Goal: Task Accomplishment & Management: Manage account settings

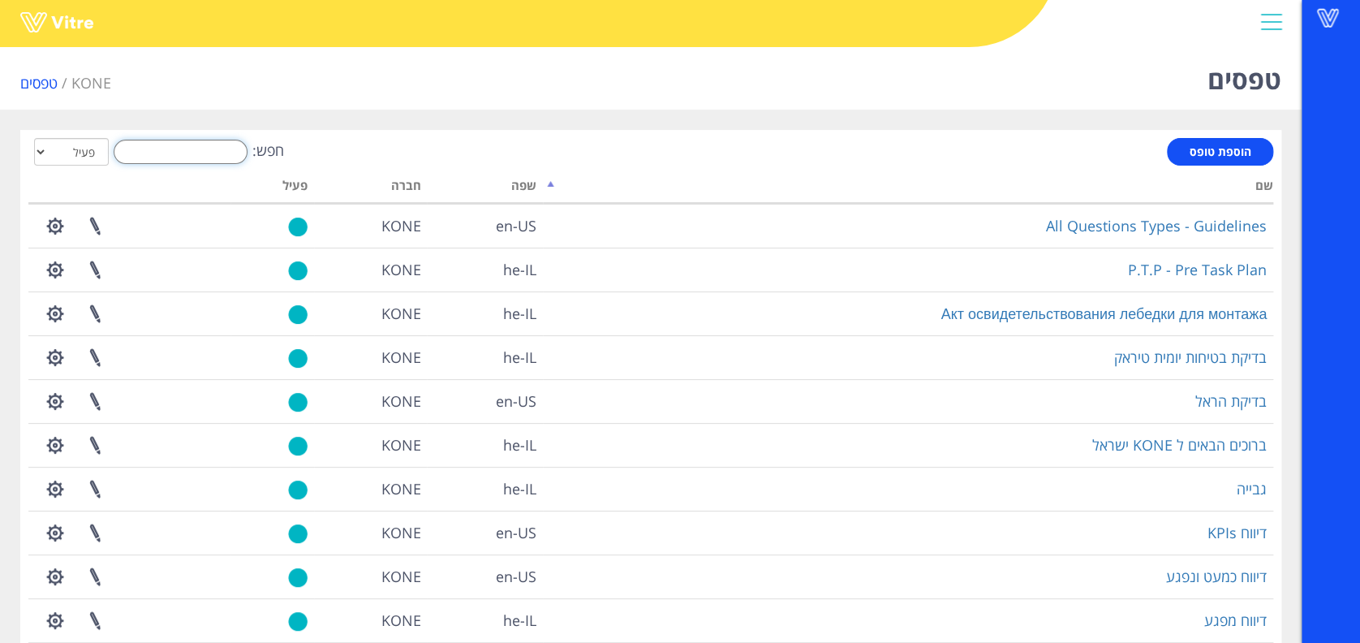
click at [234, 154] on input "חפש:" at bounding box center [181, 152] width 134 height 24
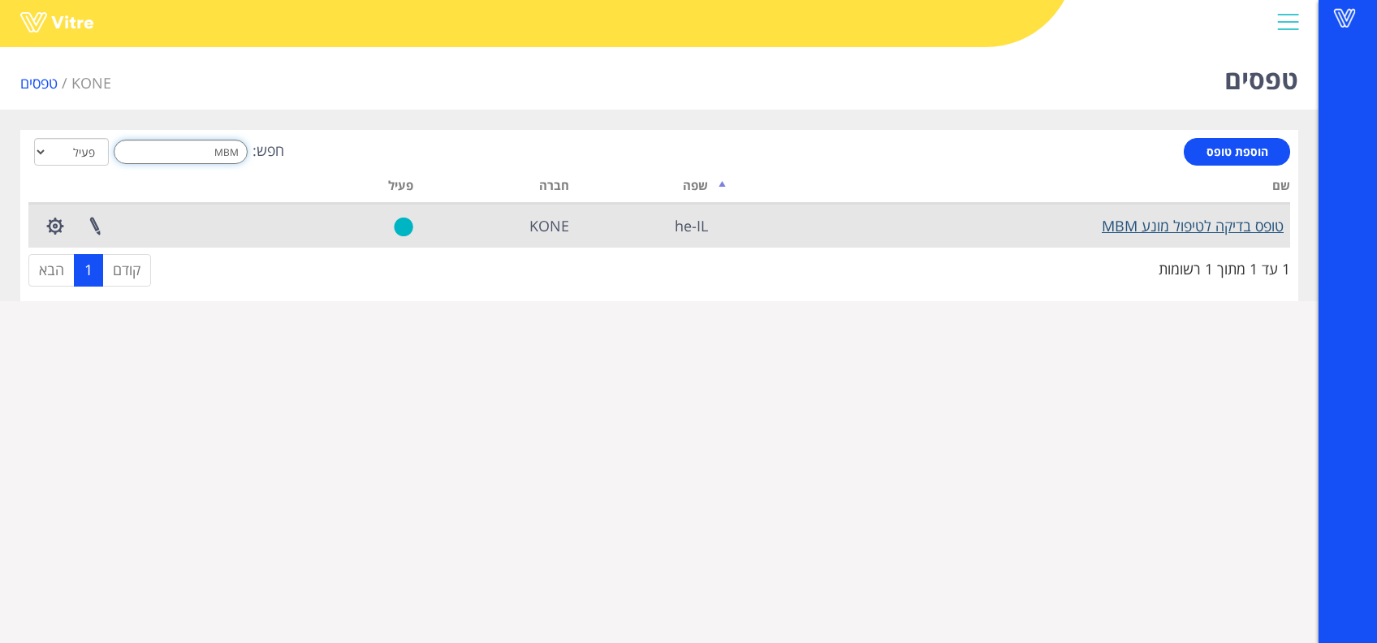
type input "MBM"
click at [1151, 224] on link "טופס בדיקה לטיפול מונע MBM" at bounding box center [1192, 225] width 182 height 19
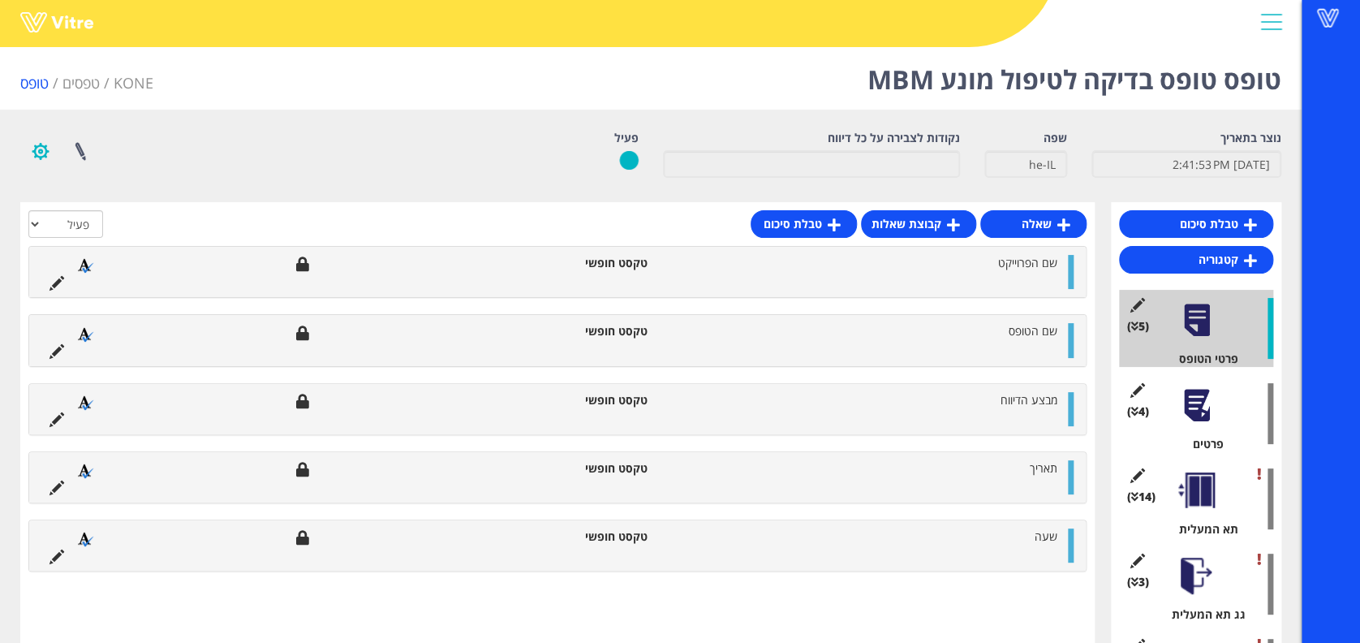
click at [50, 155] on button "button" at bounding box center [40, 151] width 41 height 43
click at [50, 201] on link "הגדרת משתמשים" at bounding box center [85, 210] width 128 height 21
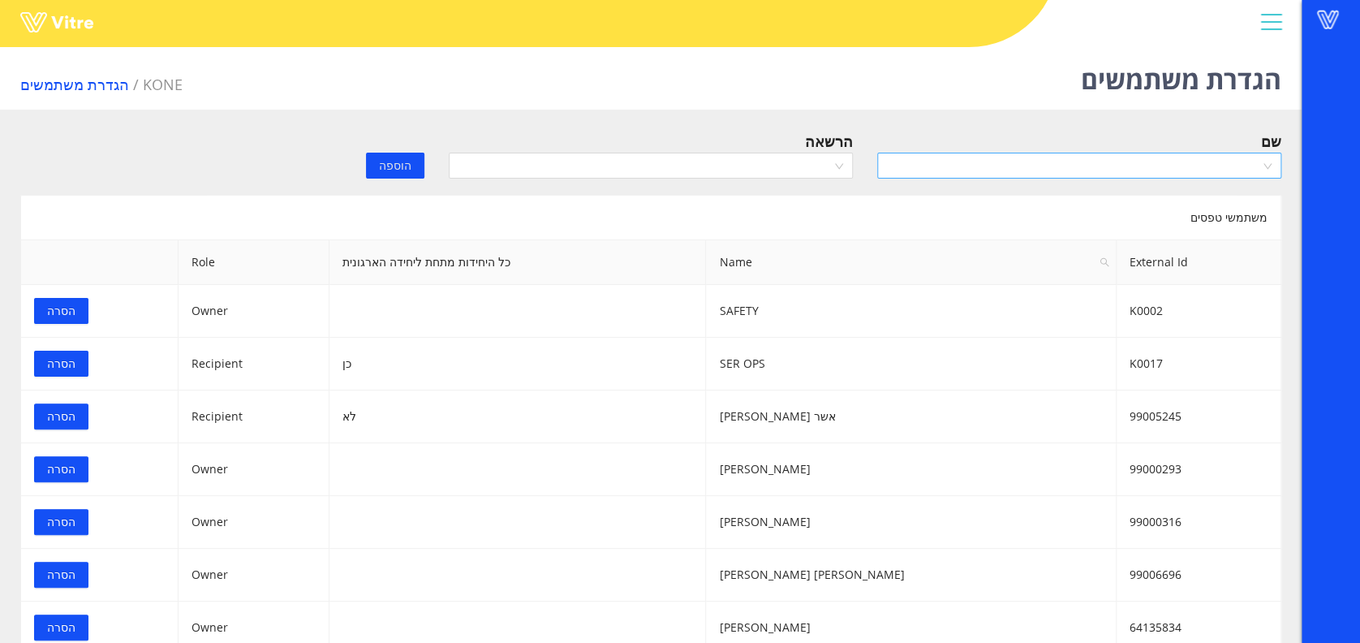
click at [1073, 161] on input "search" at bounding box center [1073, 165] width 373 height 24
type input "J"
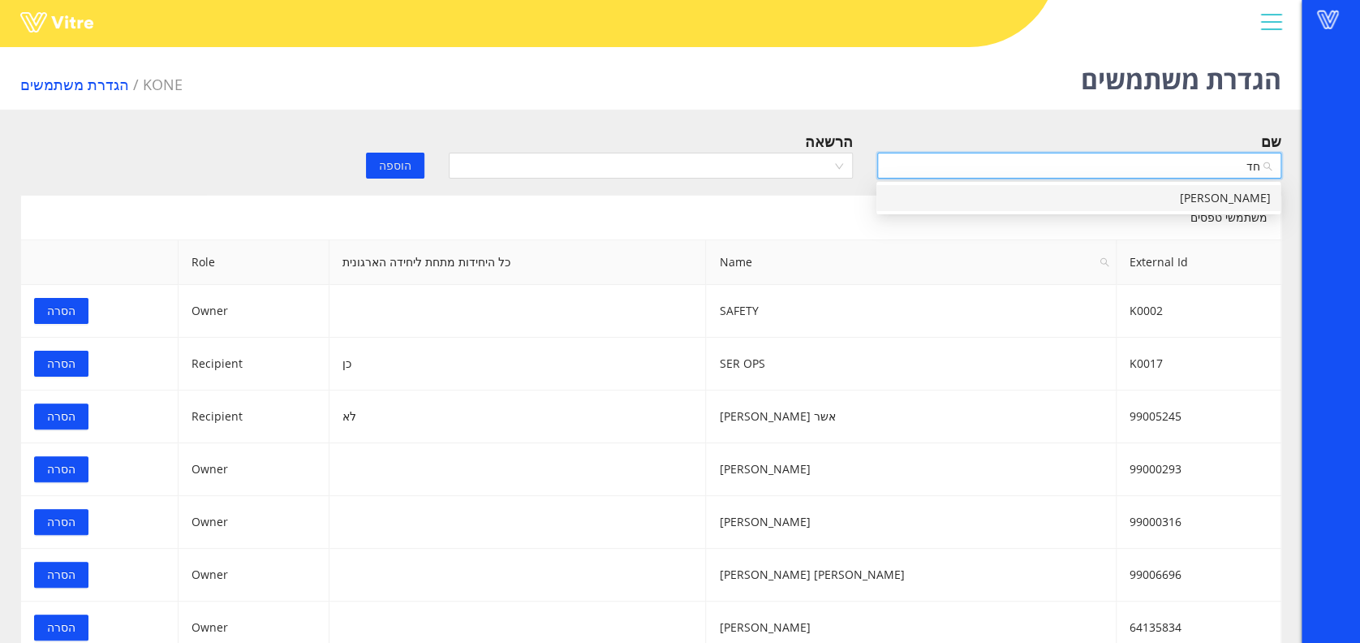
type input "חדד"
click at [1228, 197] on div "יוסף חדד" at bounding box center [1078, 198] width 385 height 18
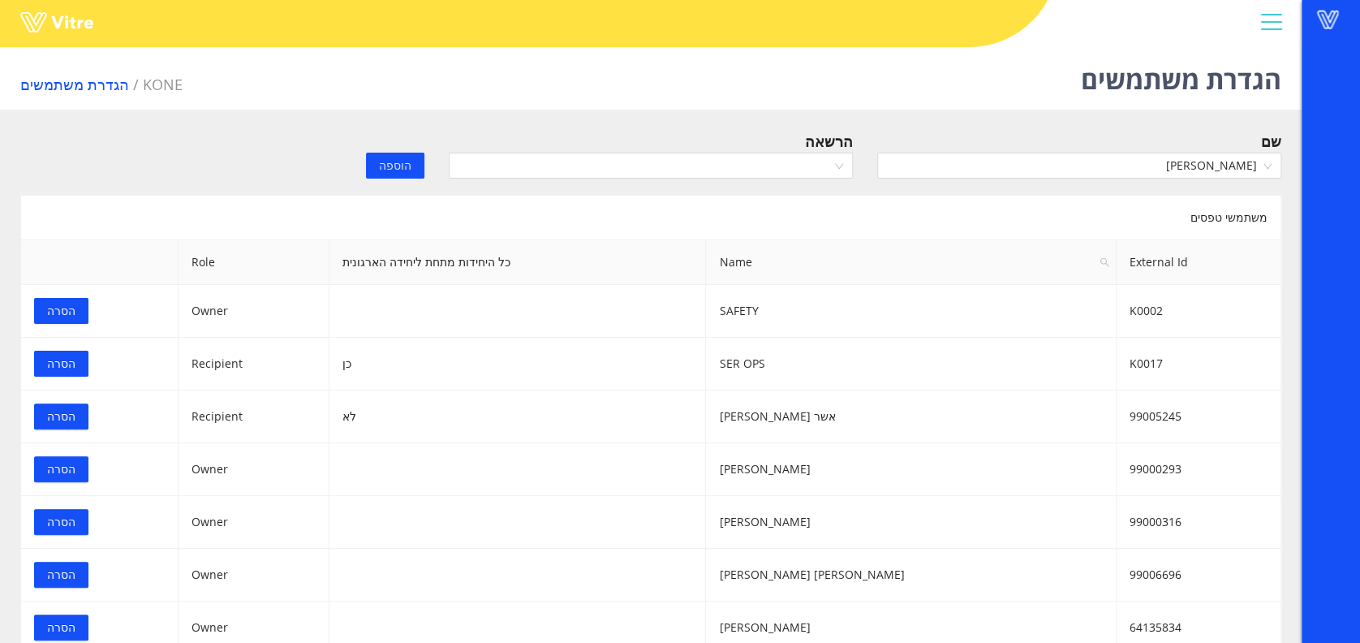
click at [769, 143] on div "הרשאה" at bounding box center [651, 141] width 404 height 23
click at [768, 161] on input "search" at bounding box center [645, 165] width 373 height 24
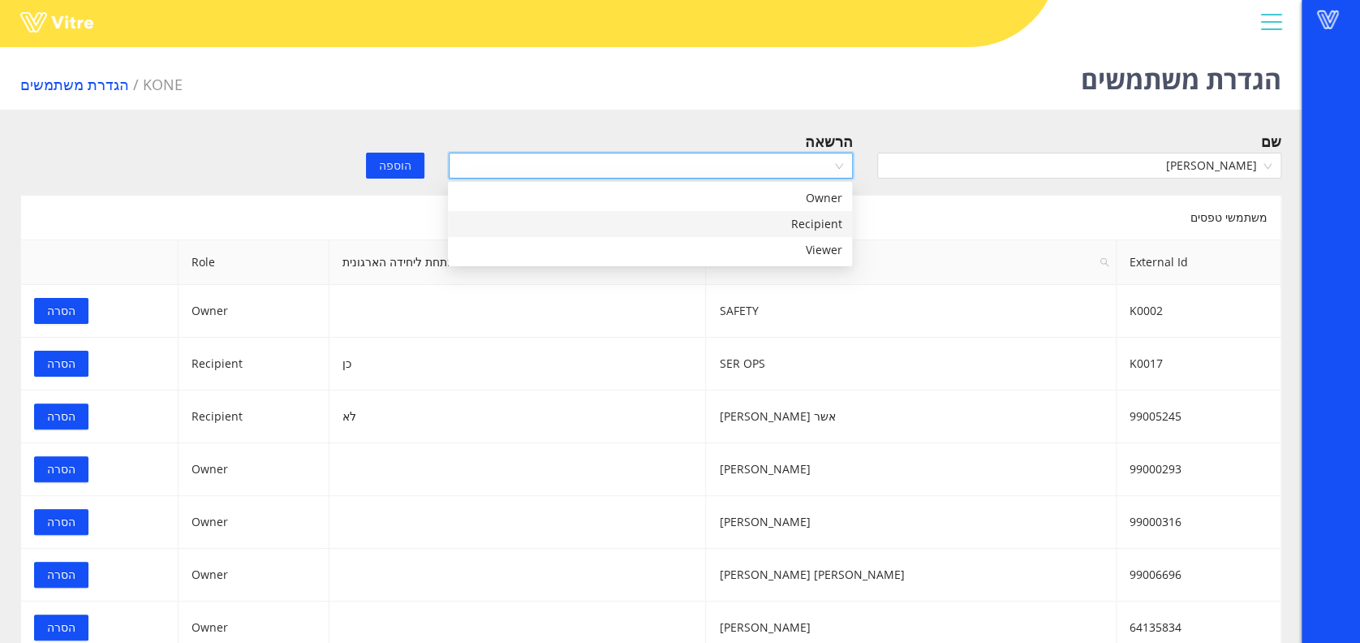
click at [748, 220] on div "Recipient" at bounding box center [650, 224] width 385 height 18
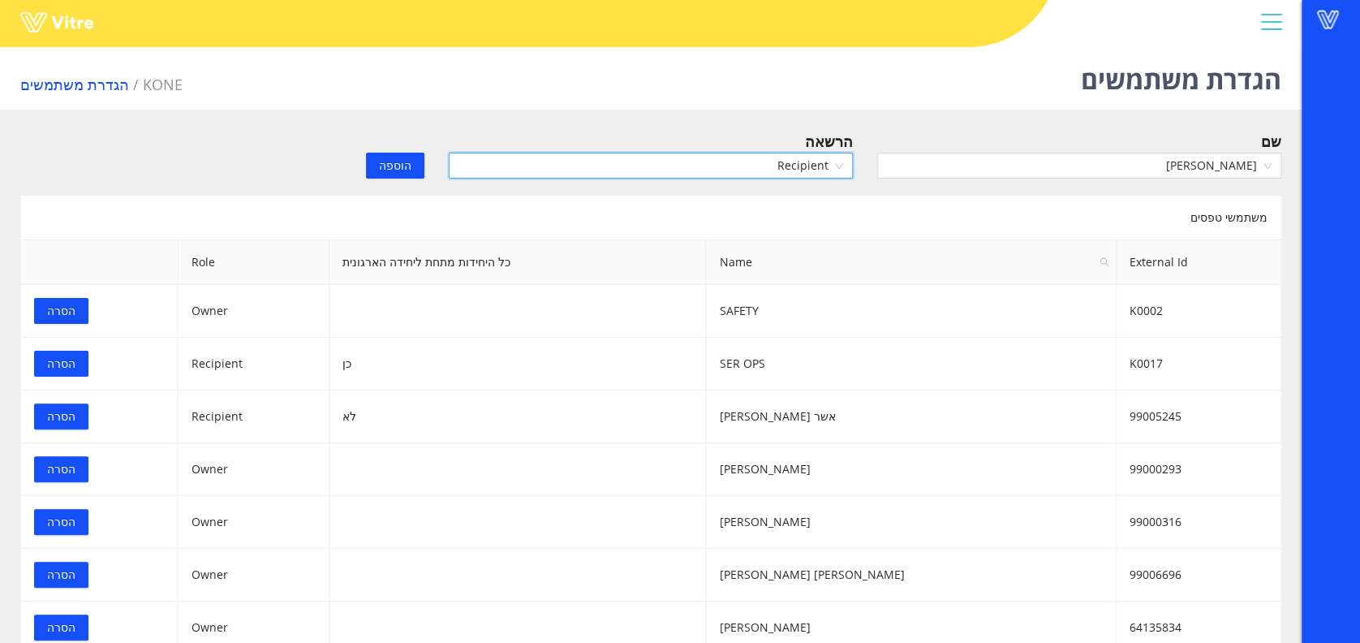
click at [398, 175] on button "הוספה" at bounding box center [395, 166] width 58 height 26
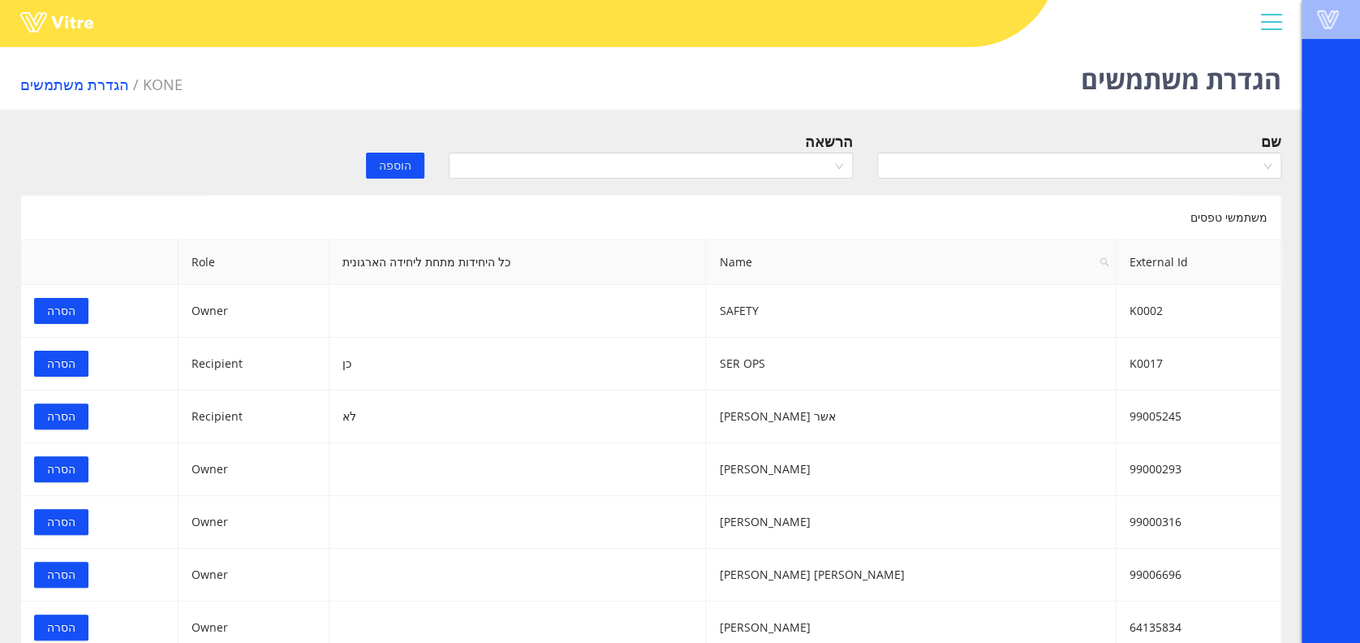
drag, startPoint x: 1322, startPoint y: 24, endPoint x: 1313, endPoint y: 26, distance: 9.9
click at [1322, 24] on span at bounding box center [1328, 19] width 41 height 19
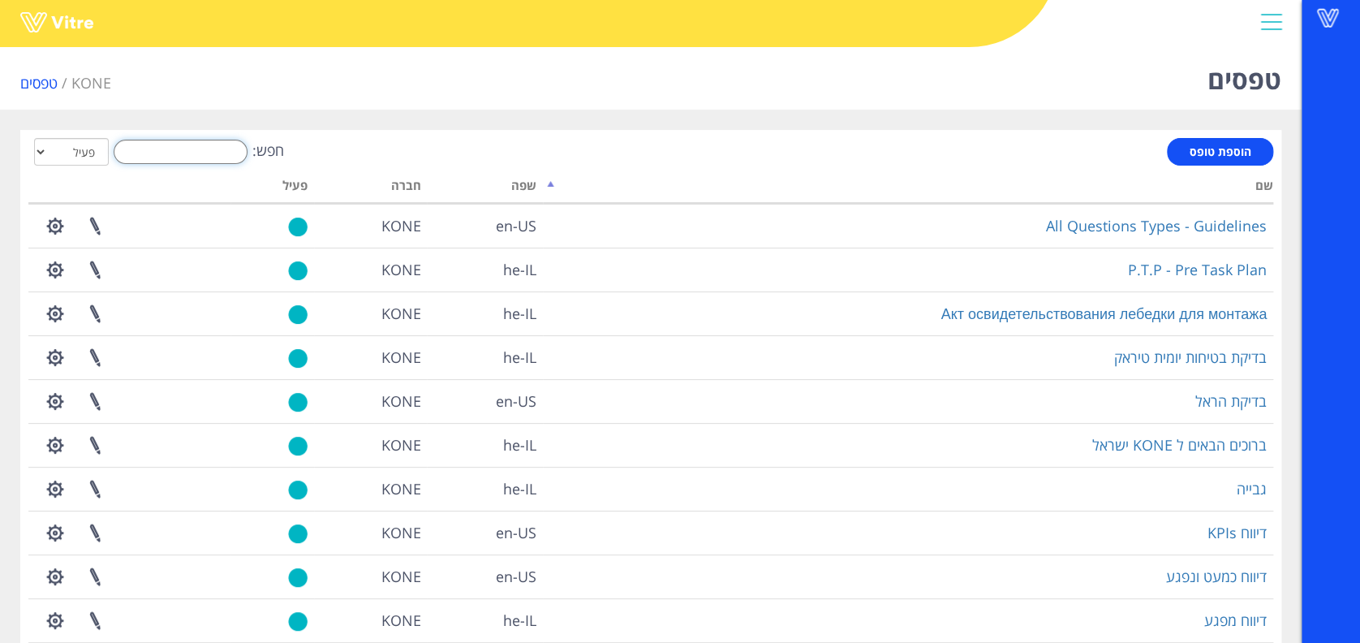
click at [157, 162] on input "חפש:" at bounding box center [181, 152] width 134 height 24
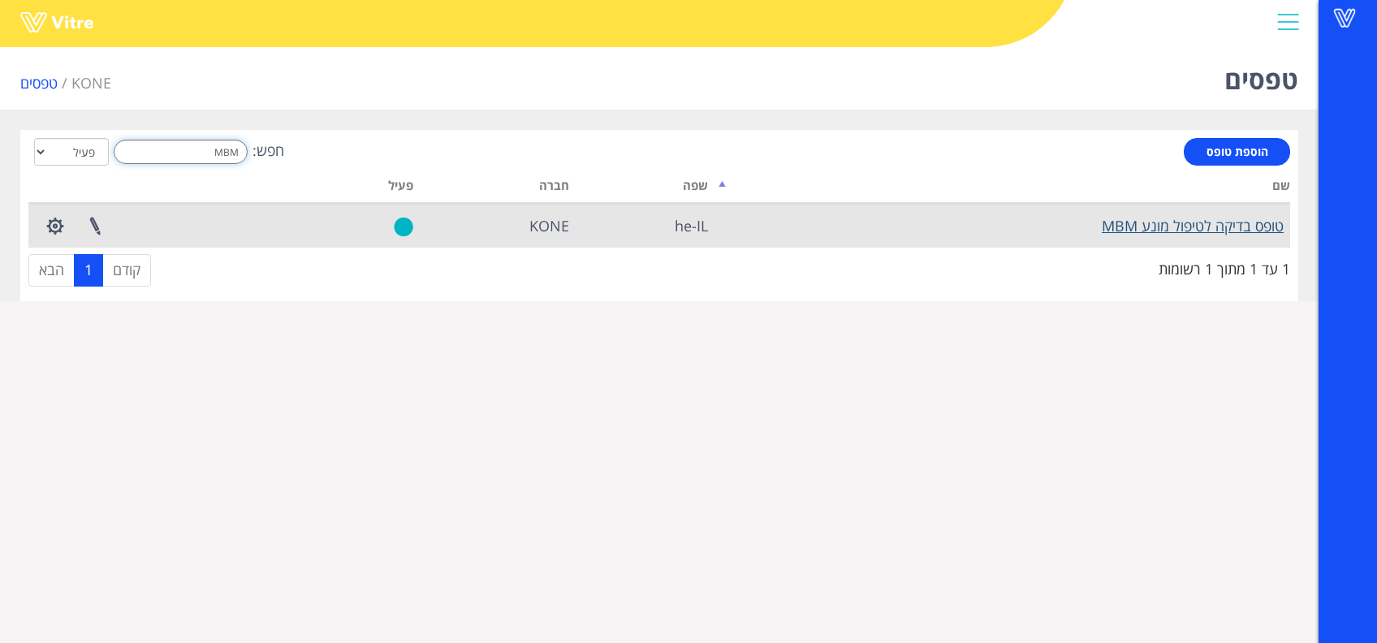
type input "MBM"
click at [1114, 227] on link "טופס בדיקה לטיפול מונע MBM" at bounding box center [1192, 225] width 182 height 19
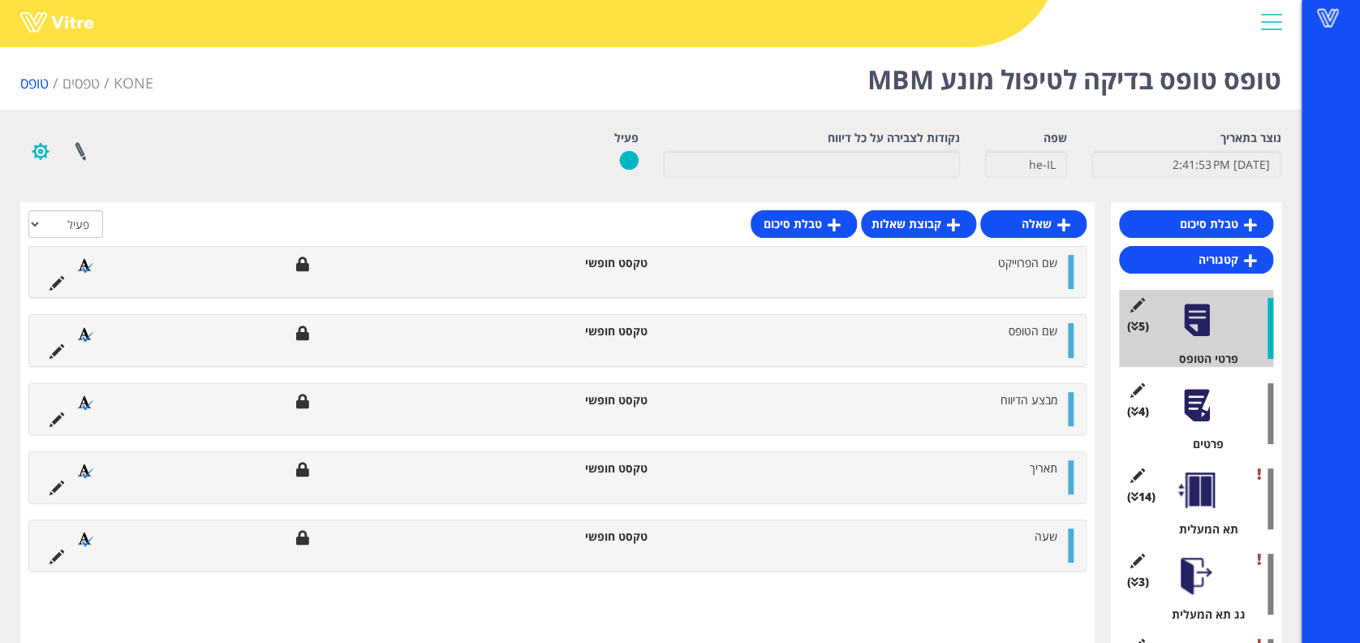
click at [43, 149] on button "button" at bounding box center [40, 151] width 41 height 43
click at [60, 205] on link "הגדרת משתמשים" at bounding box center [85, 210] width 128 height 21
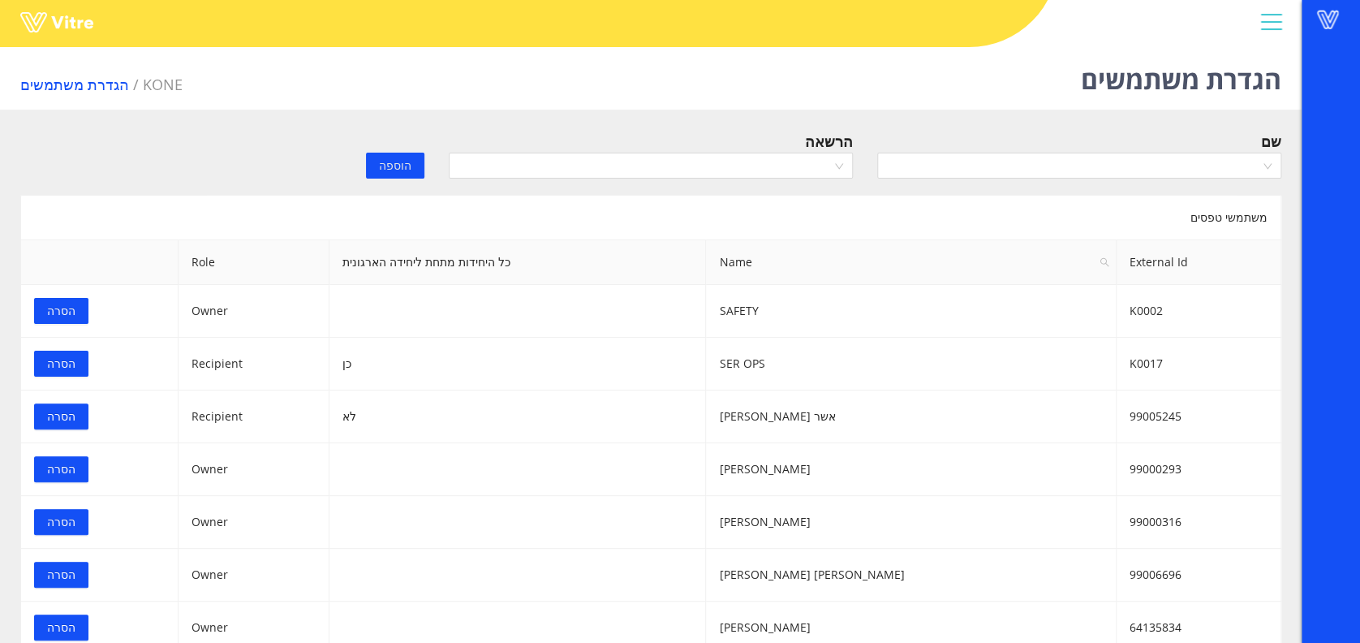
click at [1082, 168] on input "search" at bounding box center [1073, 165] width 373 height 24
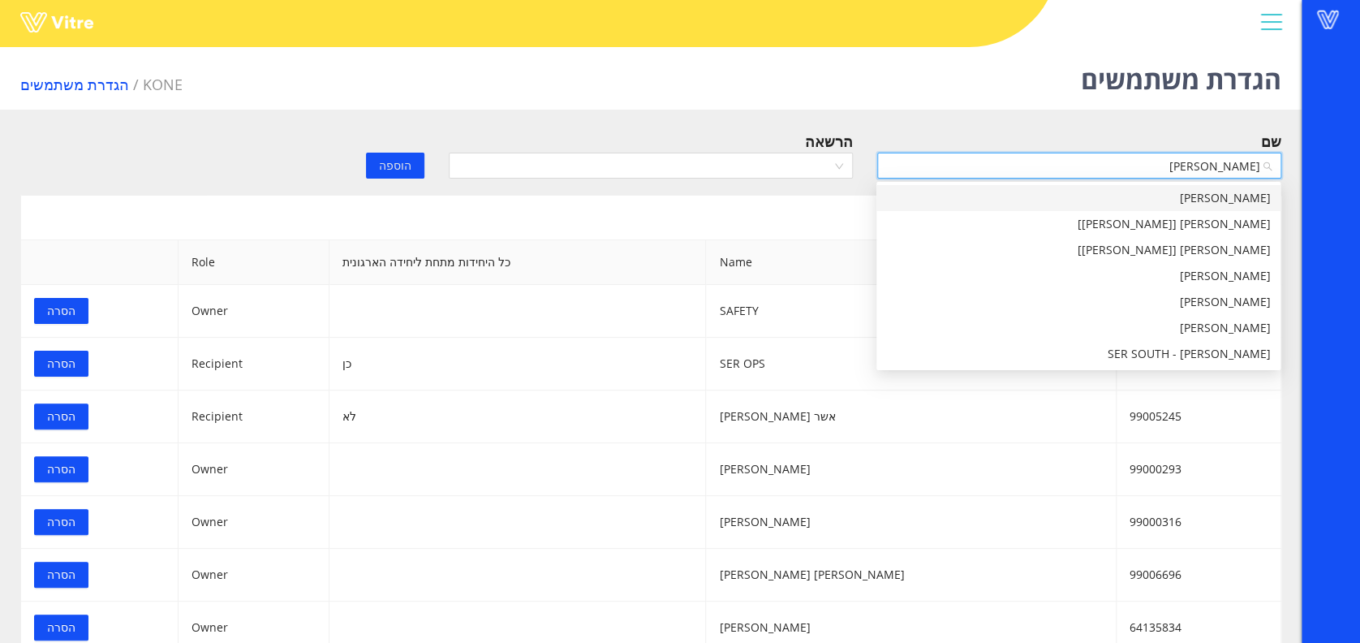
type input "[PERSON_NAME]"
click at [1243, 201] on div "[PERSON_NAME]" at bounding box center [1078, 198] width 385 height 18
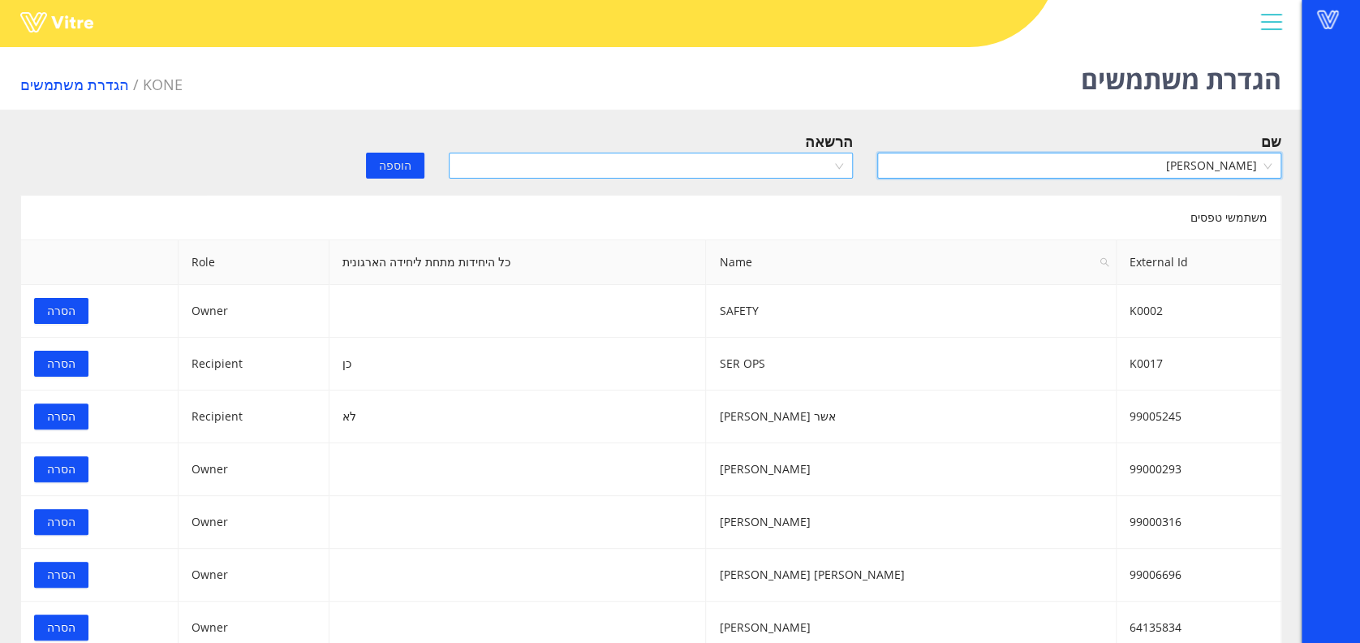
click at [778, 166] on input "search" at bounding box center [645, 165] width 373 height 24
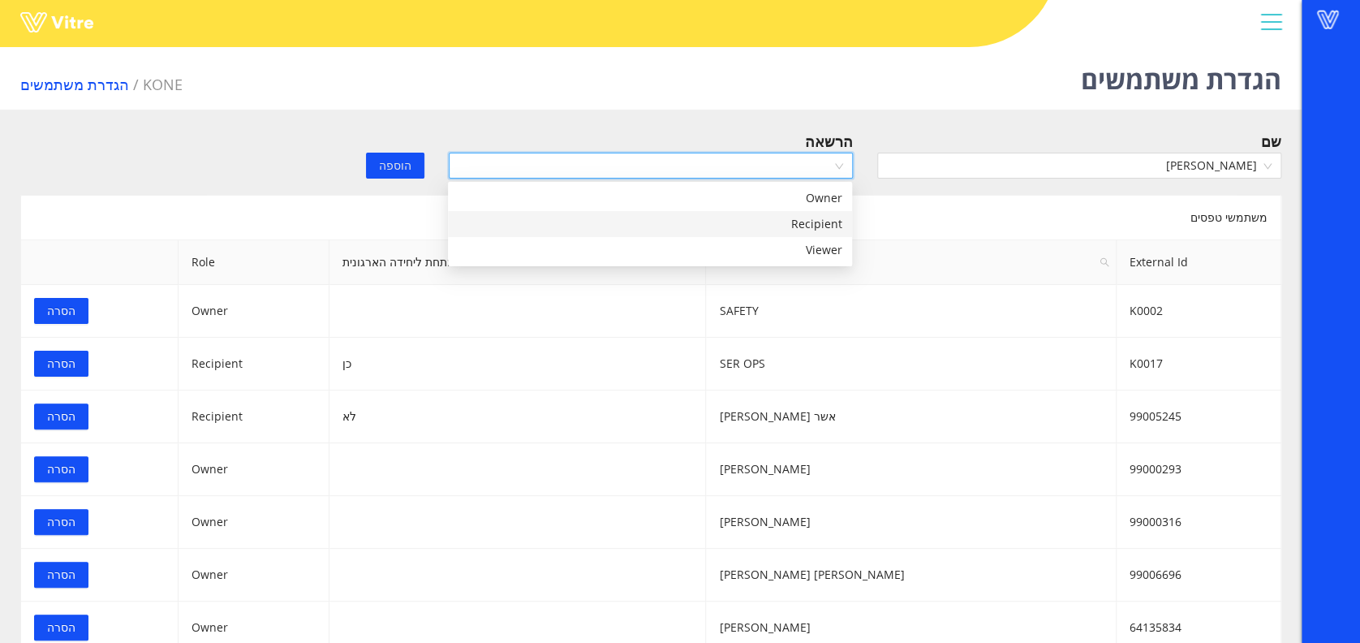
click at [762, 213] on div "Recipient" at bounding box center [650, 224] width 404 height 26
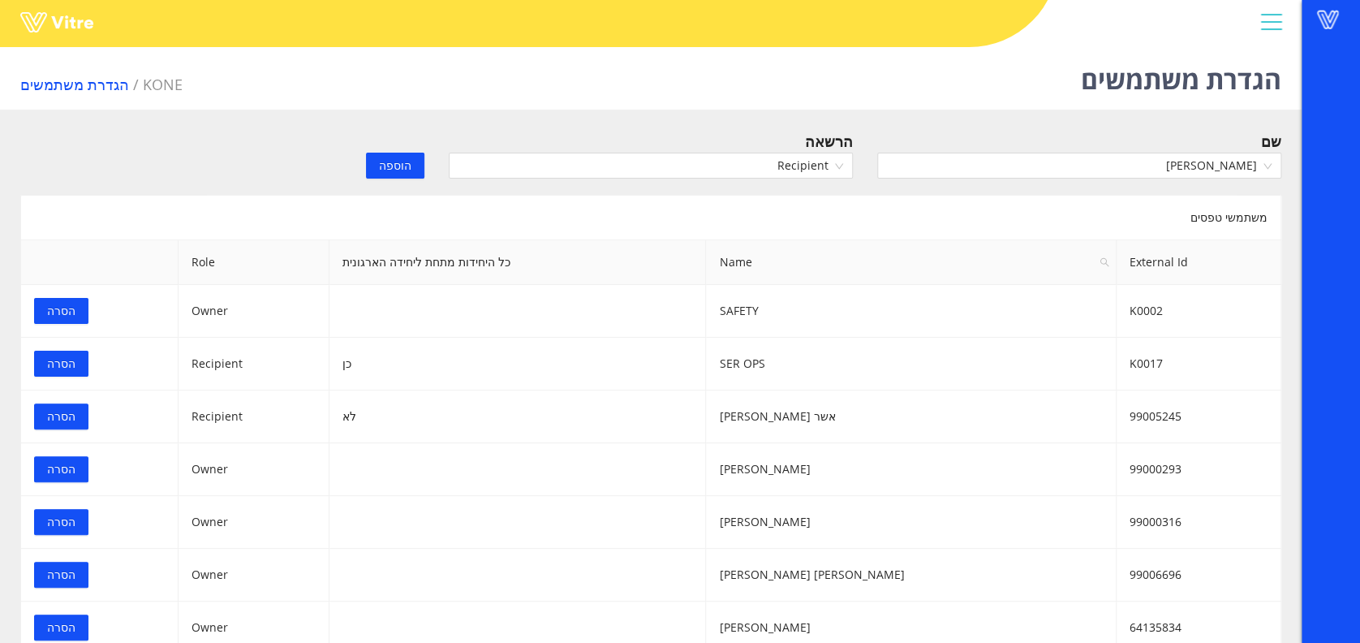
click at [409, 166] on span "הוספה" at bounding box center [395, 166] width 32 height 18
